Goal: Transaction & Acquisition: Book appointment/travel/reservation

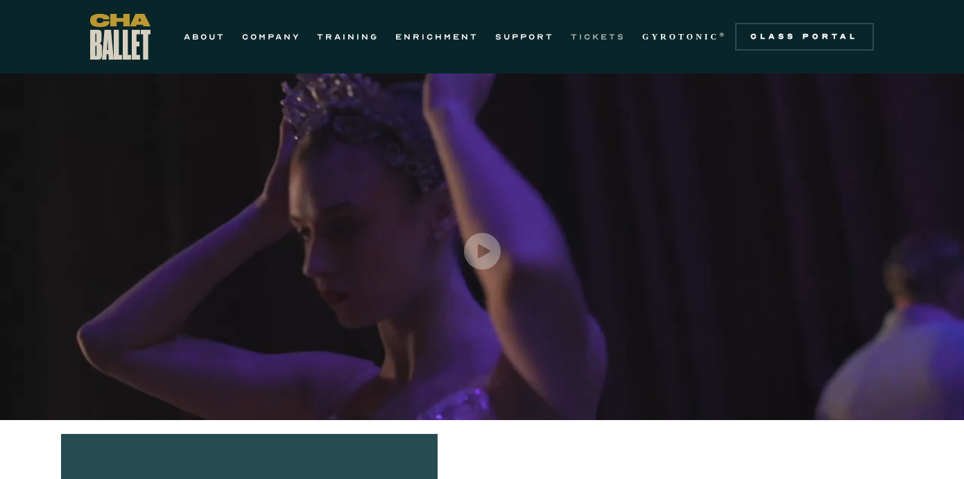
click at [575, 37] on link "TICKETS" at bounding box center [598, 36] width 55 height 17
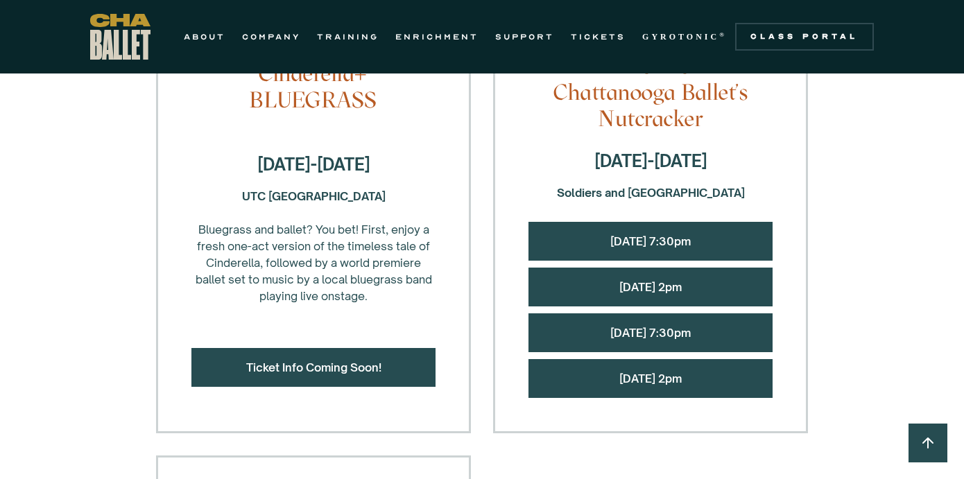
scroll to position [1387, 0]
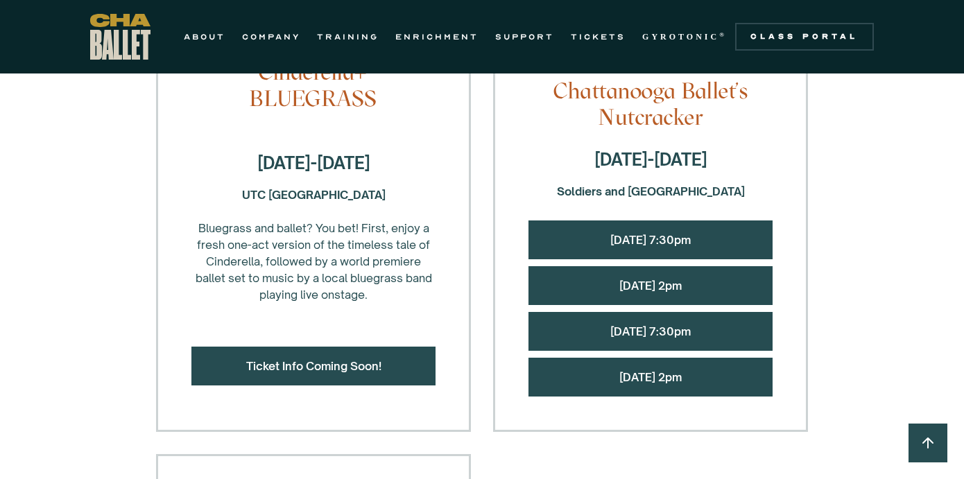
click at [844, 106] on div "25-26 Season Tickets! [GEOGRAPHIC_DATA] Benefits include: -10% off additional s…" at bounding box center [482, 62] width 964 height 2215
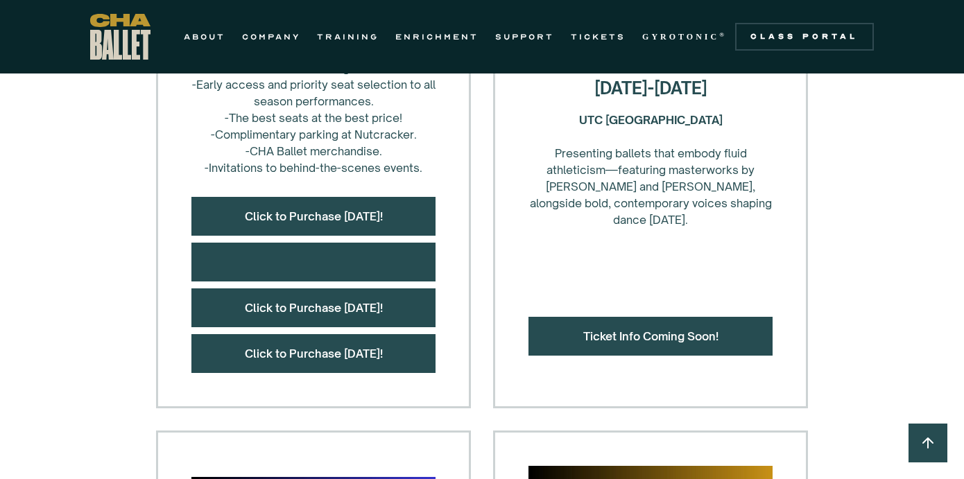
scroll to position [694, 0]
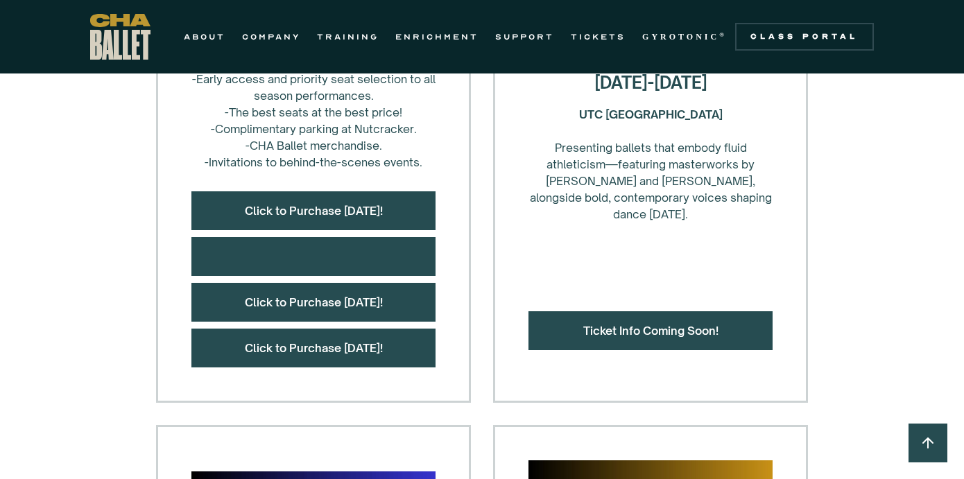
click at [694, 345] on div "Ticket Info Coming Soon!" at bounding box center [651, 330] width 244 height 39
click at [696, 332] on link "Ticket Info Coming Soon!" at bounding box center [650, 331] width 135 height 14
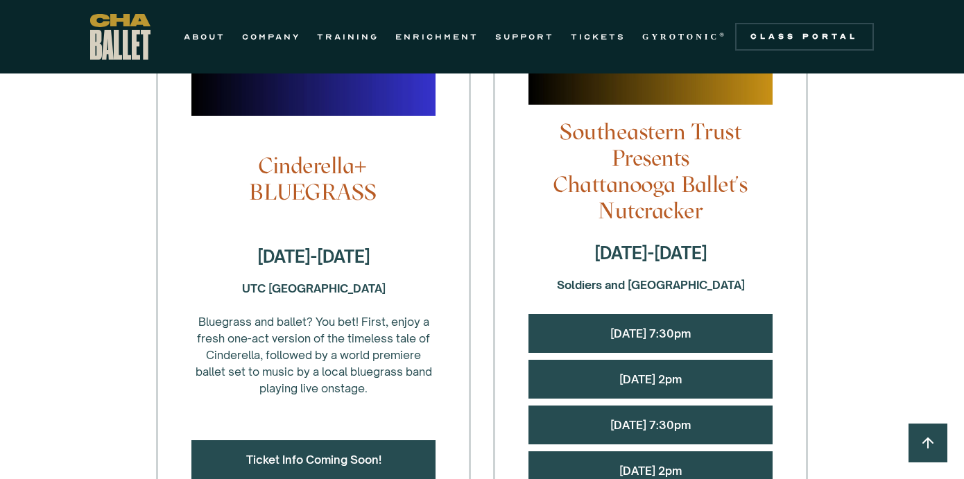
scroll to position [1318, 0]
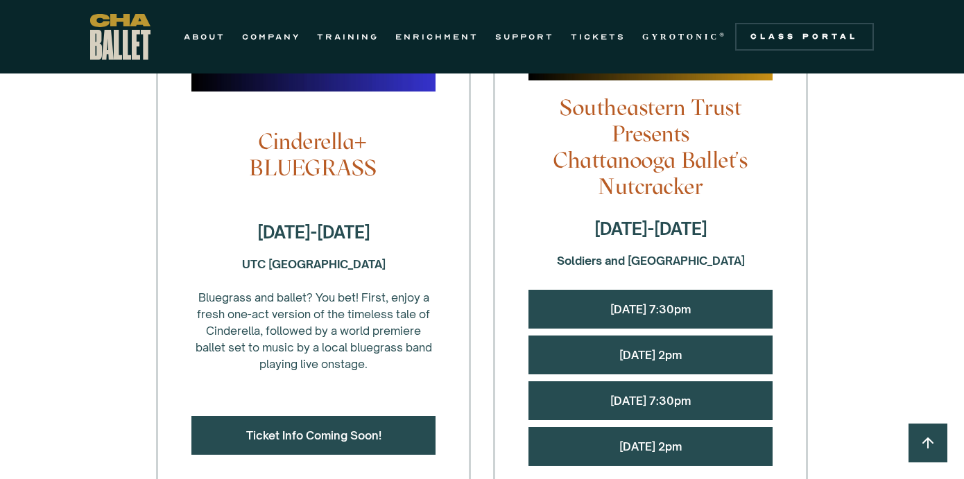
click at [581, 300] on div "[DATE] 7:30pm" at bounding box center [651, 309] width 244 height 39
click at [610, 316] on link "[DATE] 7:30pm" at bounding box center [650, 309] width 80 height 14
